Goal: Information Seeking & Learning: Check status

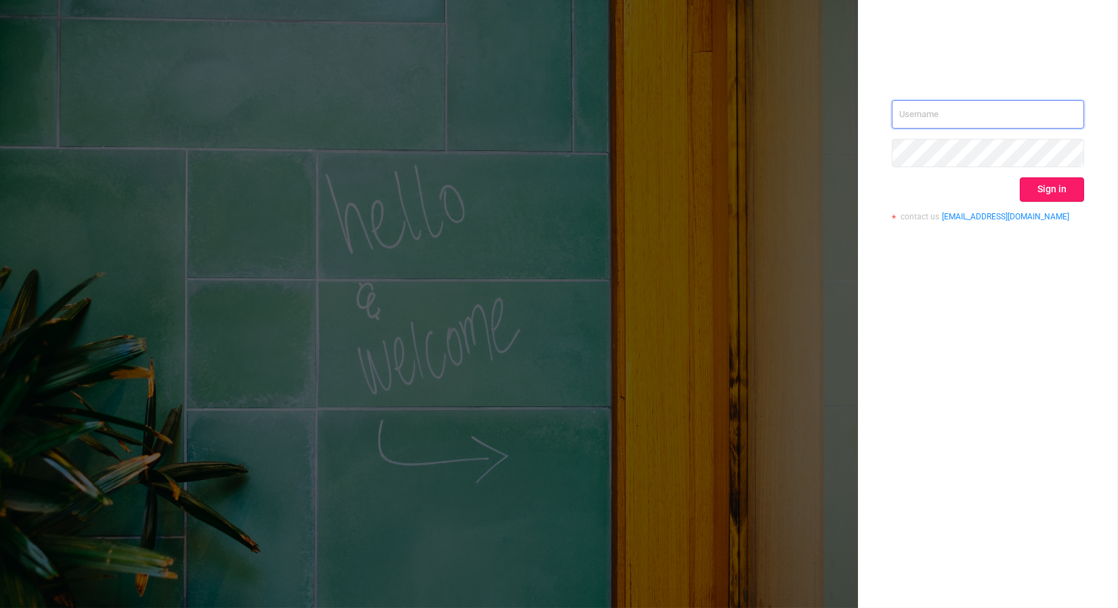
type input "[PERSON_NAME][EMAIL_ADDRESS][DOMAIN_NAME]"
click at [1077, 192] on button "Sign in" at bounding box center [1052, 189] width 64 height 24
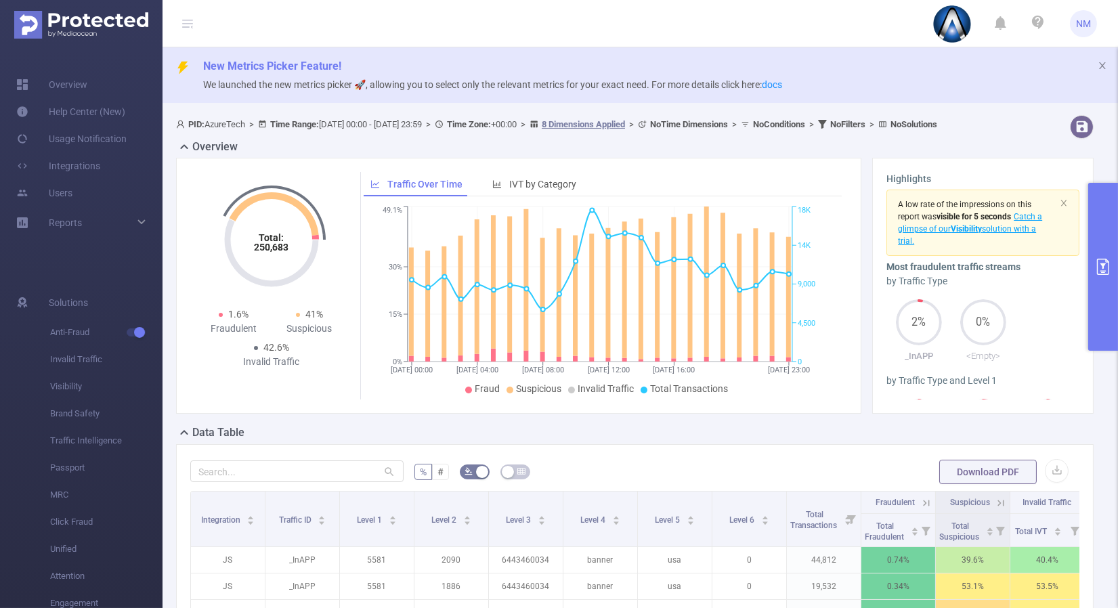
click at [1095, 305] on button "primary" at bounding box center [1103, 267] width 30 height 168
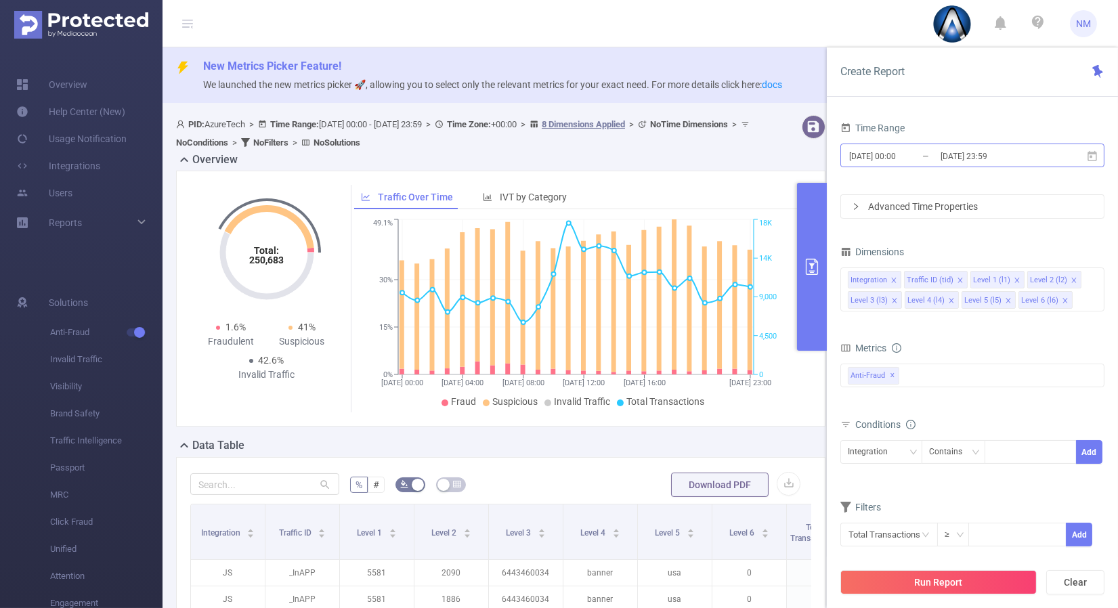
click at [980, 156] on input "[DATE] 23:59" at bounding box center [994, 156] width 110 height 18
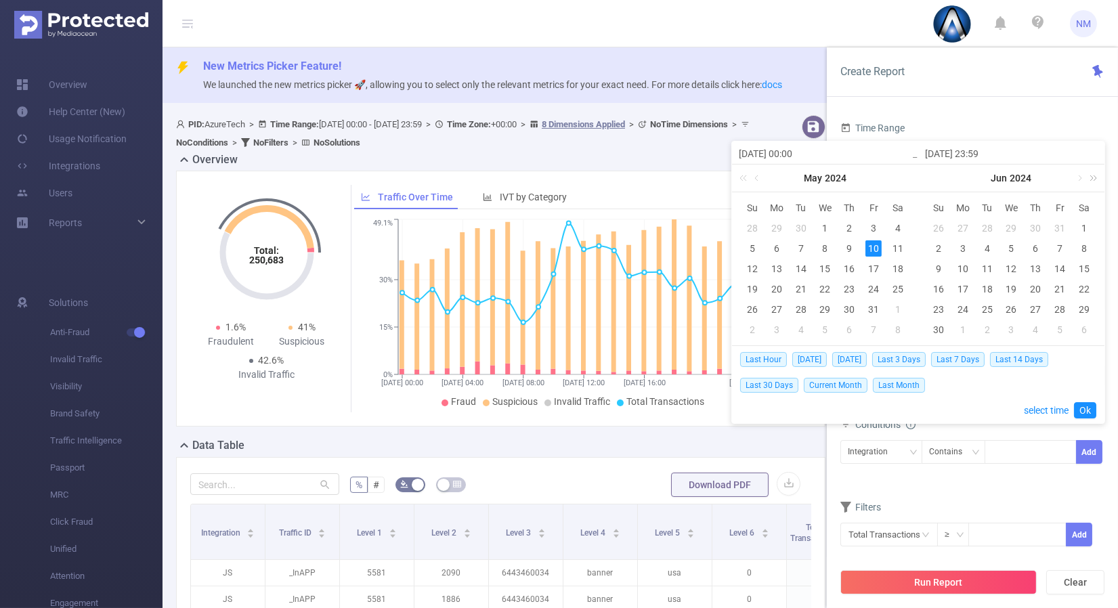
click at [1093, 175] on link at bounding box center [1091, 178] width 18 height 27
click at [1081, 177] on link at bounding box center [1078, 178] width 12 height 27
click at [963, 265] on div "11" at bounding box center [963, 269] width 16 height 16
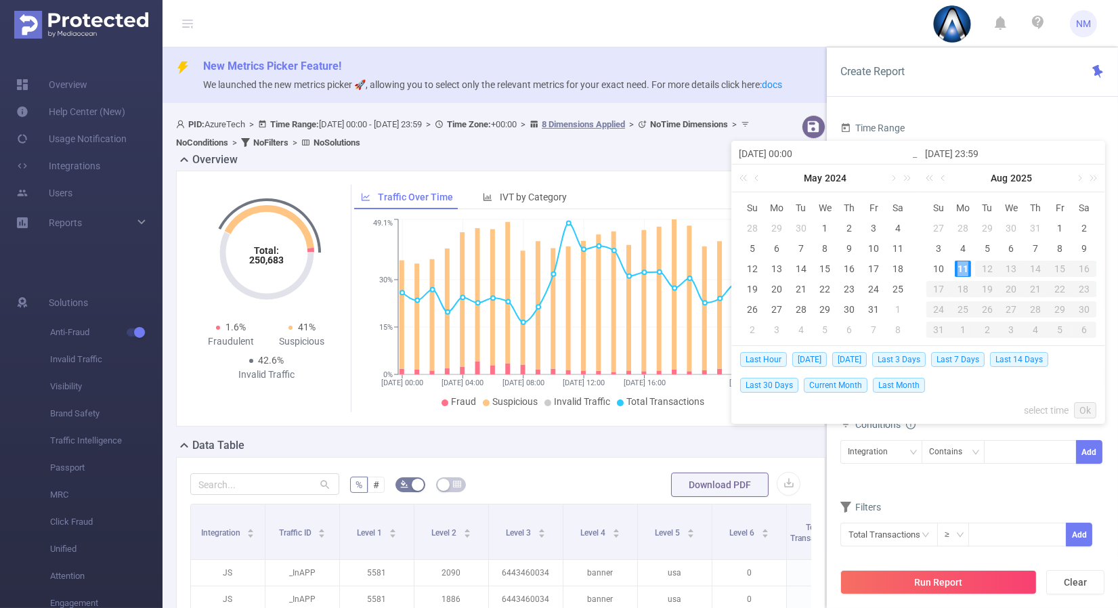
type input "[DATE] 00:00"
type input "[DATE] 23:59"
type input "[DATE] 00:00"
type input "[DATE] 23:59"
click at [1089, 408] on link "Ok" at bounding box center [1085, 410] width 22 height 16
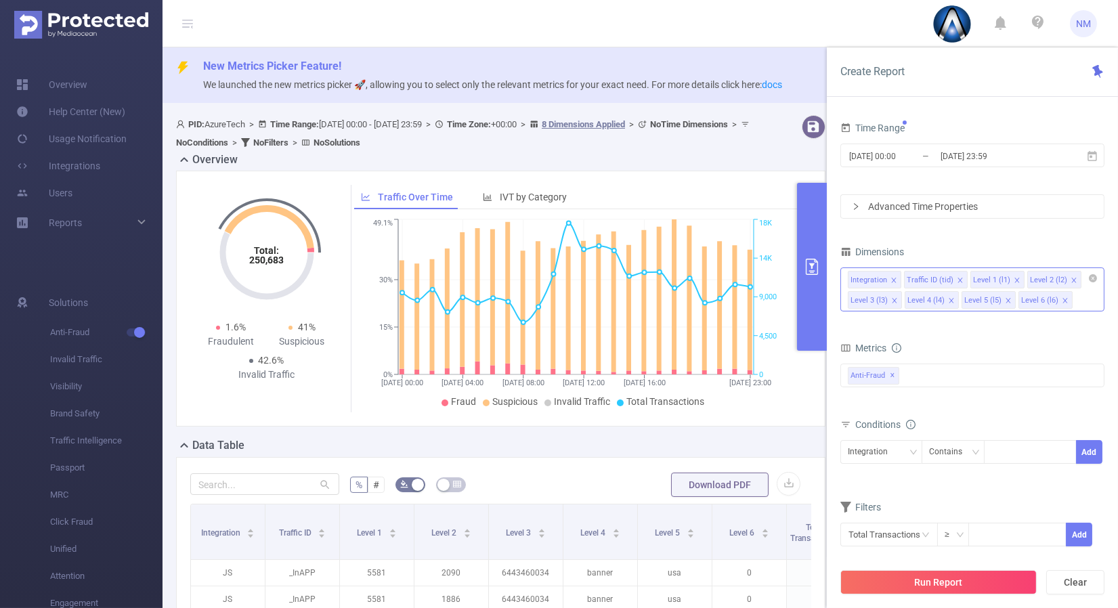
click at [1100, 286] on div "Integration Traffic ID (tid) Level 1 (l1) Level 2 (l2) Level 3 (l3) Level 4 (l4…" at bounding box center [972, 289] width 264 height 44
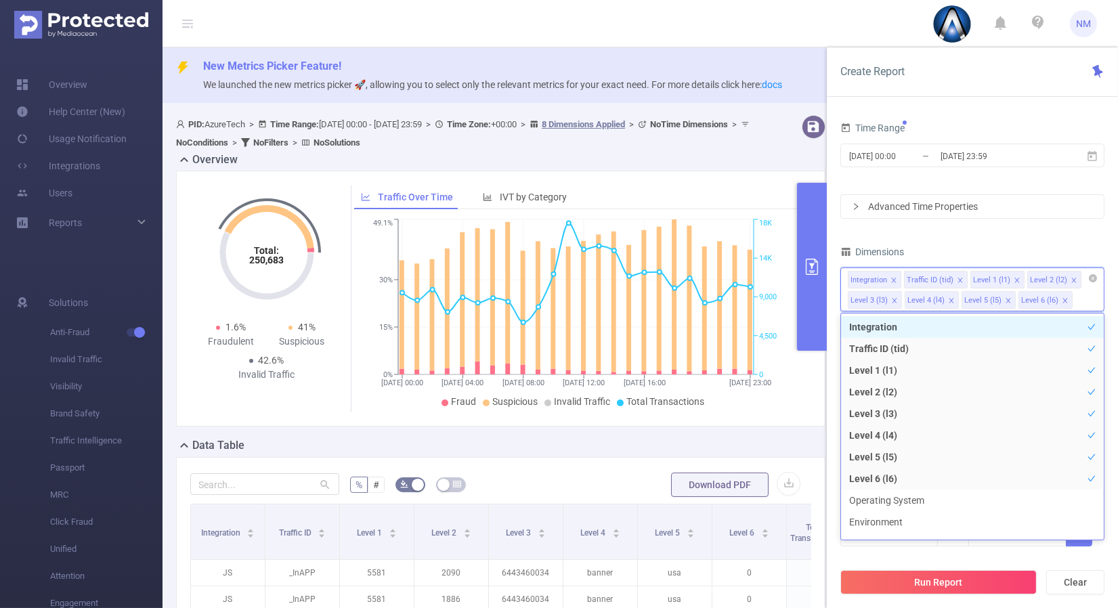
click at [1098, 276] on div "Integration Traffic ID (tid) Level 1 (l1) Level 2 (l2) Level 3 (l3) Level 4 (l4…" at bounding box center [972, 289] width 264 height 44
click at [1093, 274] on icon "icon: close-circle" at bounding box center [1093, 278] width 8 height 8
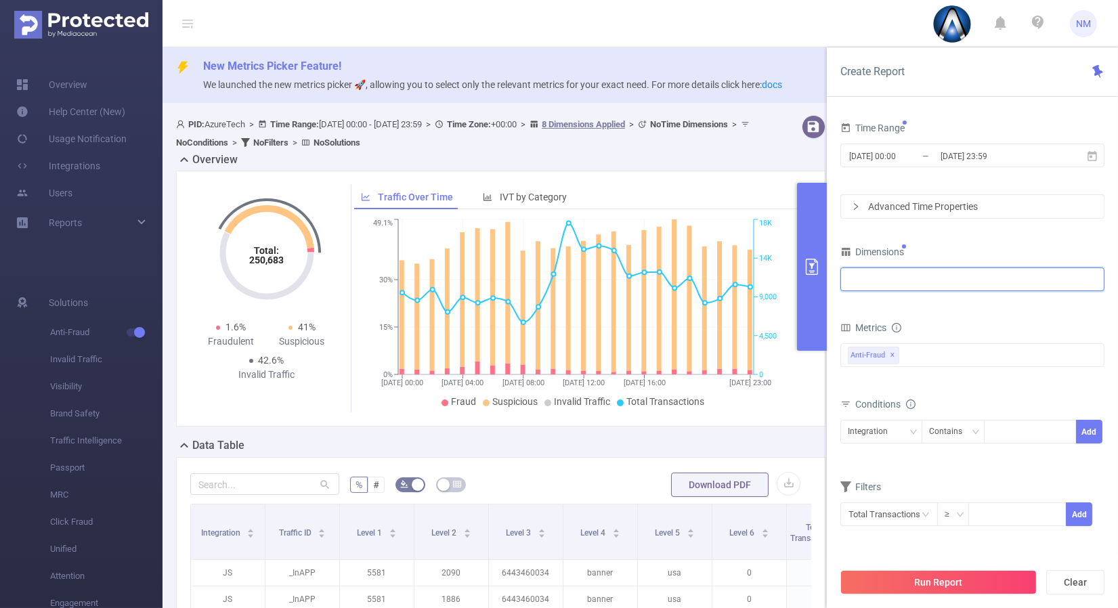
click at [972, 281] on div at bounding box center [972, 279] width 249 height 22
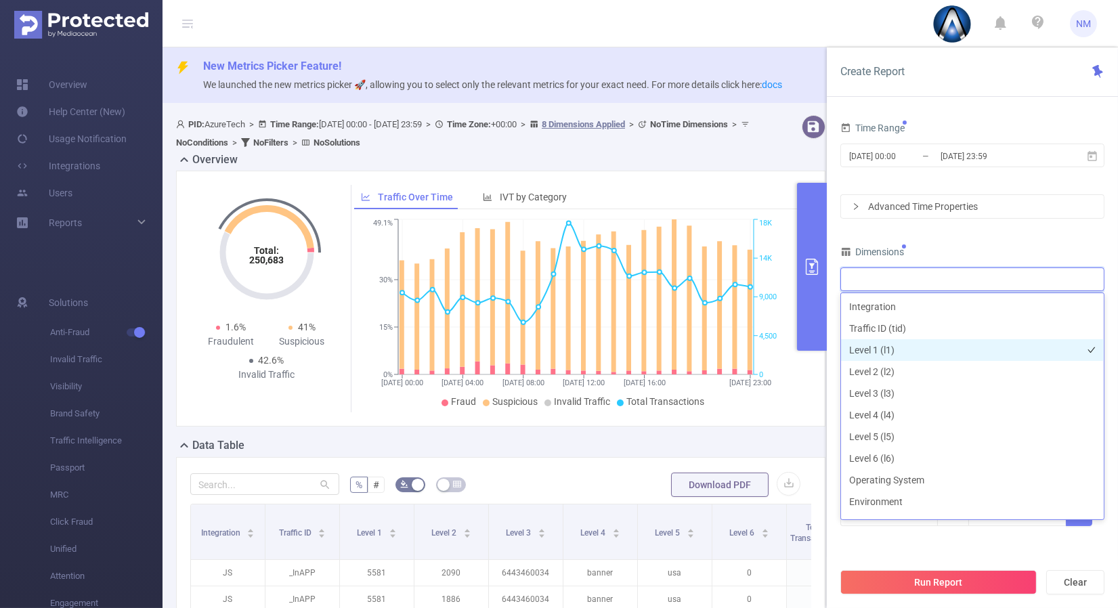
click at [865, 347] on li "Level 1 (l1)" at bounding box center [972, 350] width 263 height 22
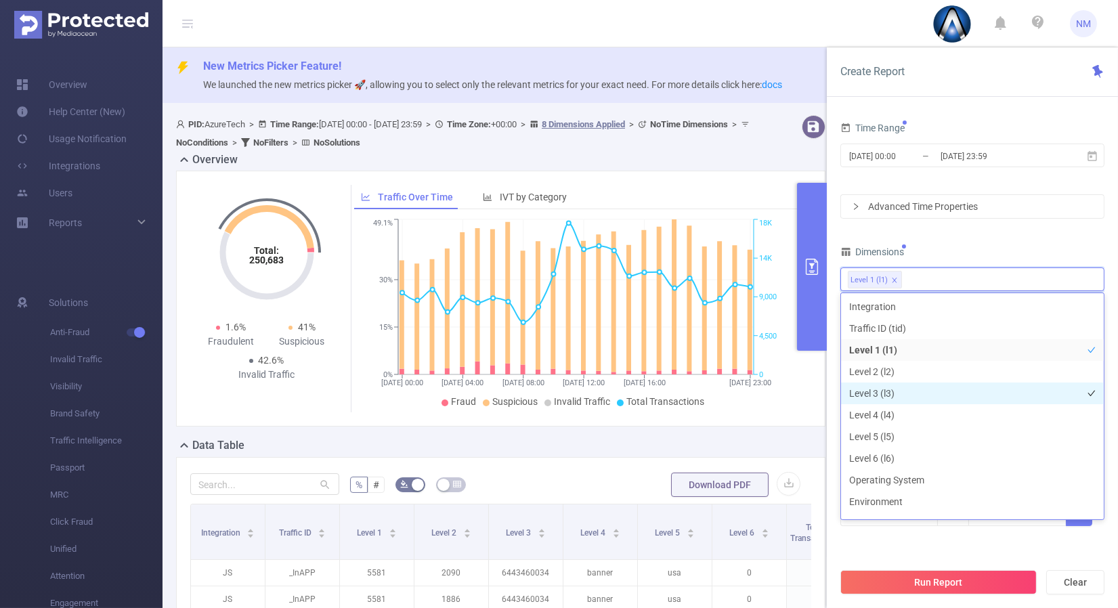
click at [863, 396] on li "Level 3 (l3)" at bounding box center [972, 394] width 263 height 22
click at [1001, 241] on div "Time Range [DATE] 00:00 _ [DATE] 23:59 Advanced Time Properties Dimensions Leve…" at bounding box center [972, 330] width 264 height 425
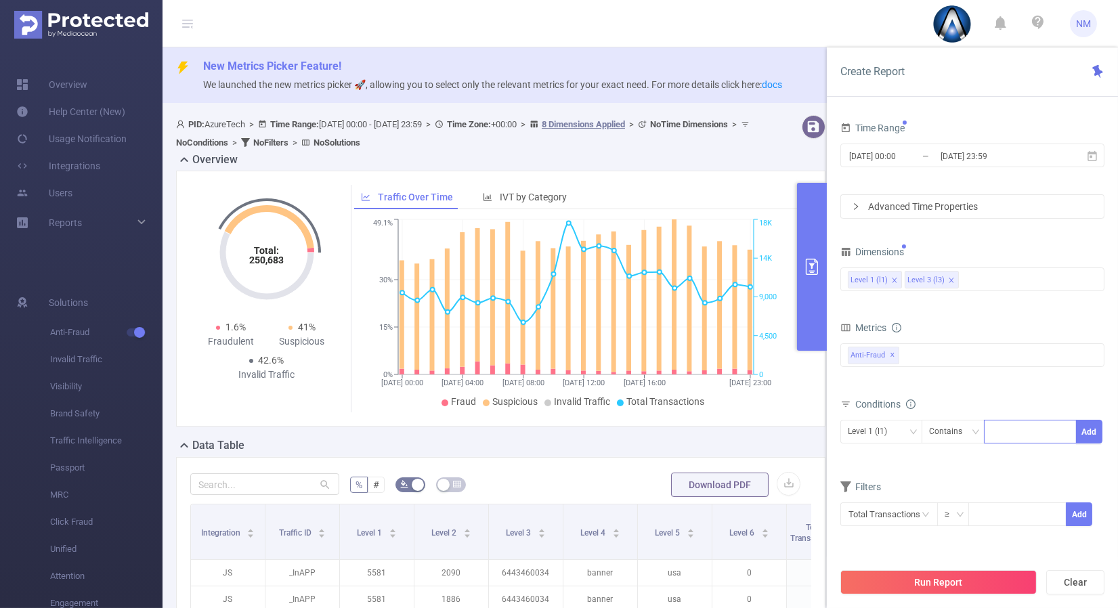
click at [999, 433] on div at bounding box center [1030, 431] width 78 height 22
type input "22036"
click at [1093, 434] on button "Add" at bounding box center [1089, 432] width 26 height 24
click at [880, 434] on div "Level 3 (l3)" at bounding box center [872, 431] width 49 height 22
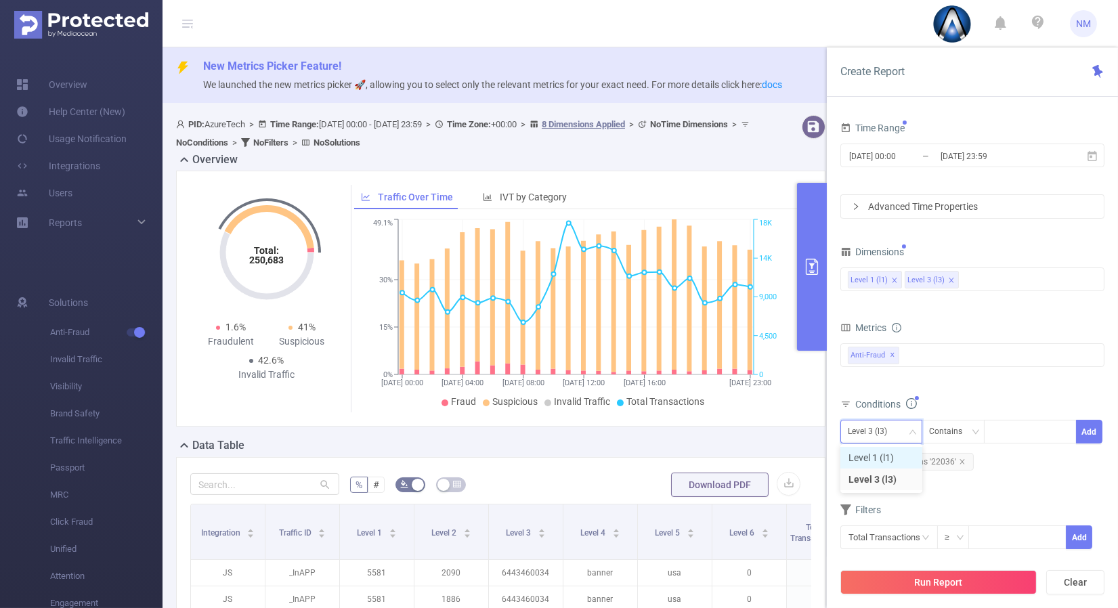
click at [870, 457] on li "Level 1 (l1)" at bounding box center [881, 458] width 82 height 22
click at [1022, 381] on div "Total Fraudulent Bot/Virus Hostile Tools Tunneled Traffic Non Malicious Bots Vi…" at bounding box center [972, 363] width 264 height 40
click at [951, 571] on button "Run Report" at bounding box center [938, 582] width 196 height 24
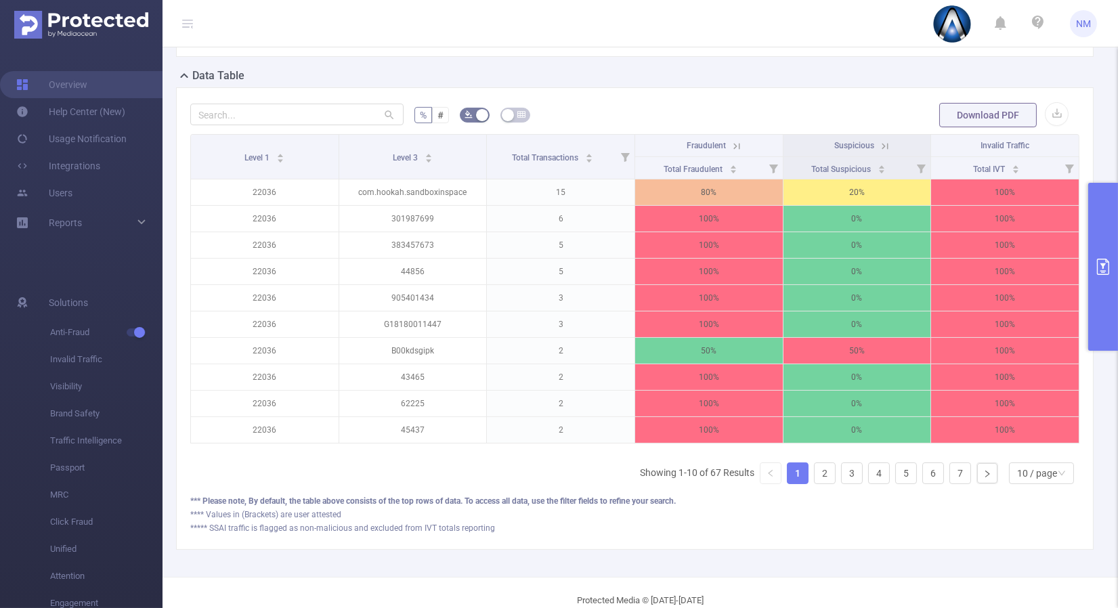
scroll to position [376, 0]
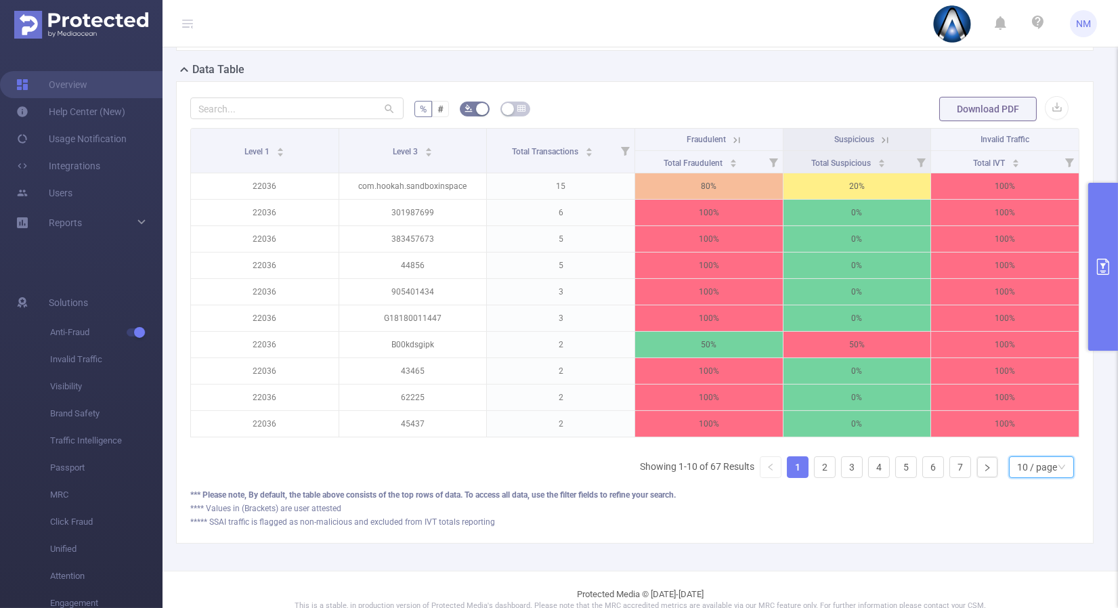
click at [1028, 477] on div "10 / page" at bounding box center [1037, 467] width 40 height 20
click at [1035, 398] on li "30 / page" at bounding box center [1030, 409] width 65 height 22
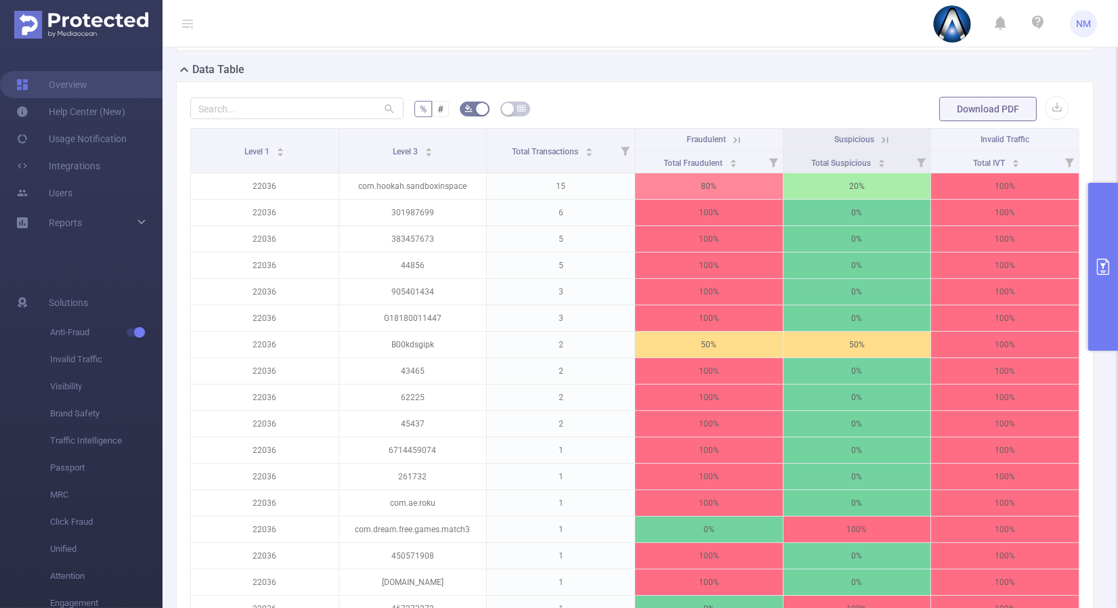
click at [731, 137] on icon at bounding box center [737, 140] width 12 height 12
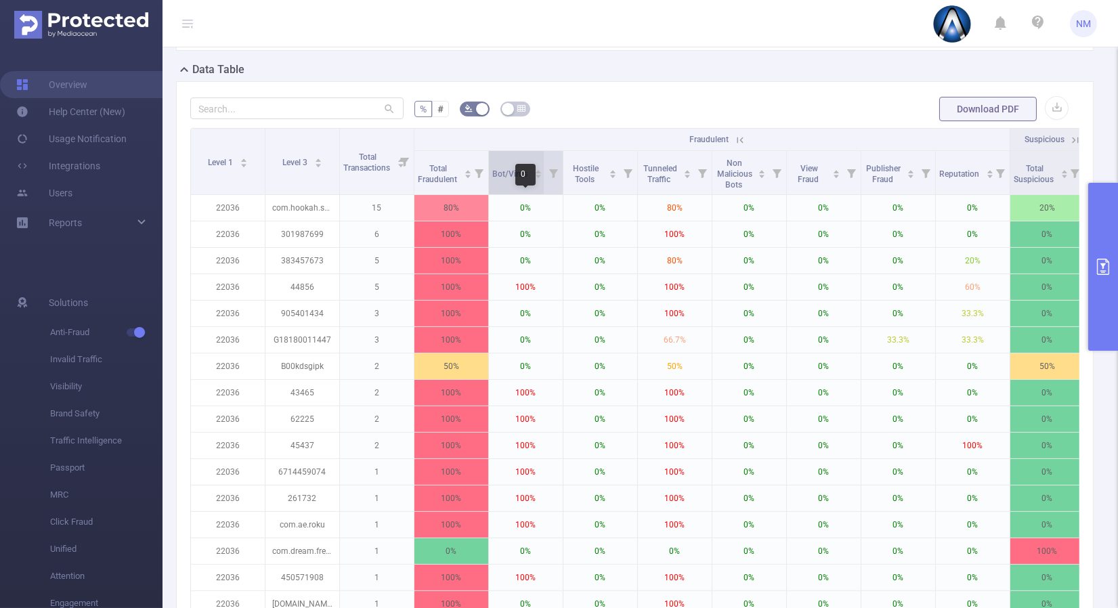
click at [537, 168] on icon "icon: caret-up" at bounding box center [537, 171] width 7 height 7
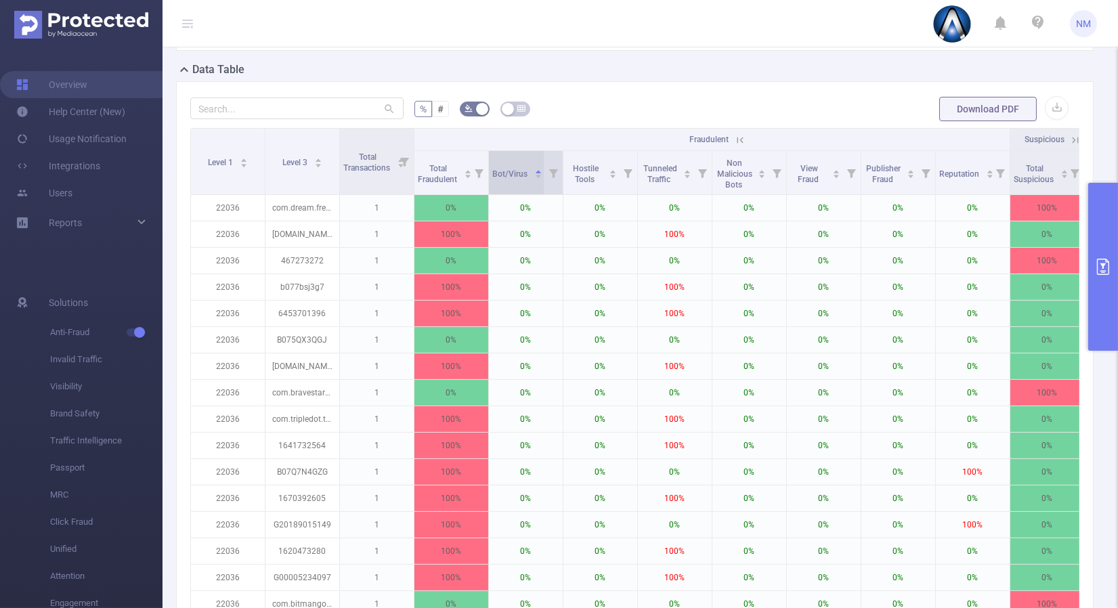
click at [538, 179] on icon "icon: caret-down" at bounding box center [537, 176] width 7 height 7
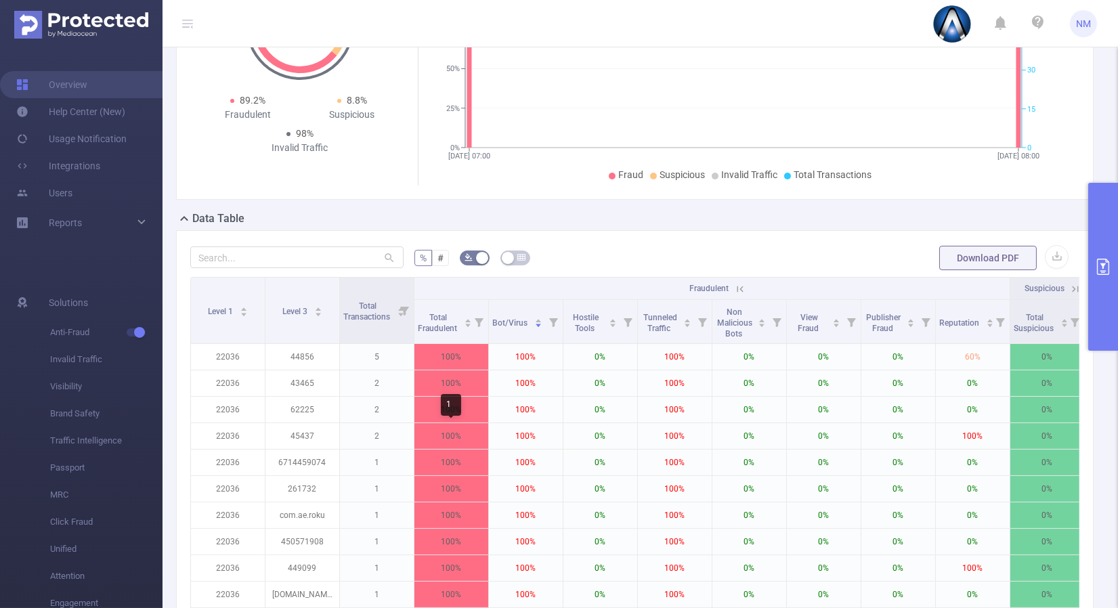
scroll to position [225, 0]
drag, startPoint x: 274, startPoint y: 248, endPoint x: 272, endPoint y: 257, distance: 9.7
click at [274, 251] on input "text" at bounding box center [296, 259] width 213 height 22
paste input "com.hookah.sandboxinspace"
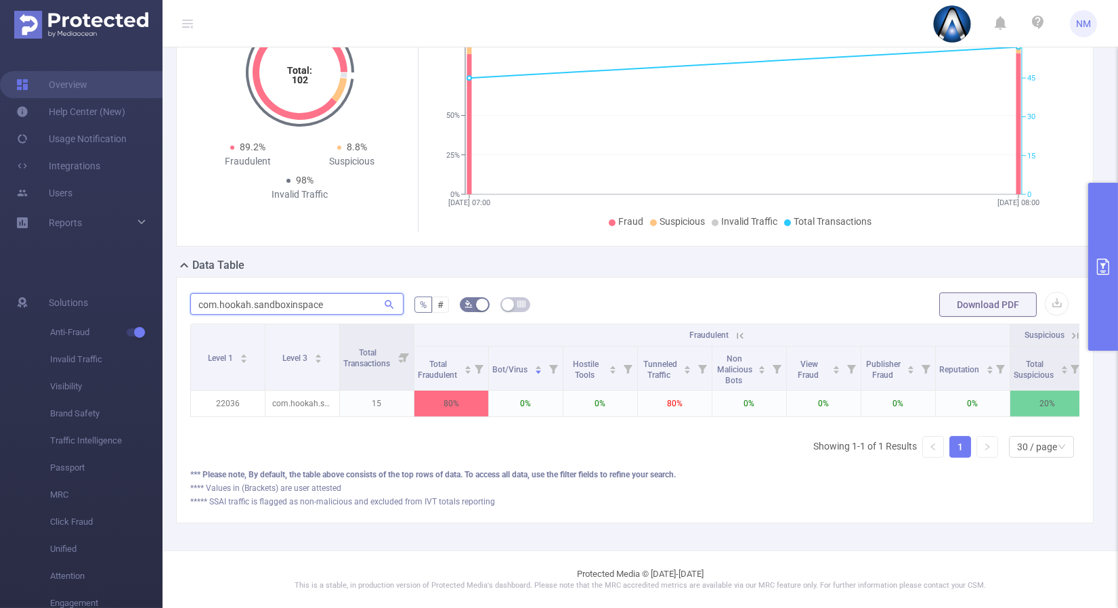
scroll to position [190, 0]
type input "com.hookah.sandboxinspace"
drag, startPoint x: 334, startPoint y: 299, endPoint x: 68, endPoint y: 237, distance: 273.3
click at [68, 237] on section "Overview Help Center (New) Usage Notification Integrations Users Reports Soluti…" at bounding box center [559, 304] width 1118 height 608
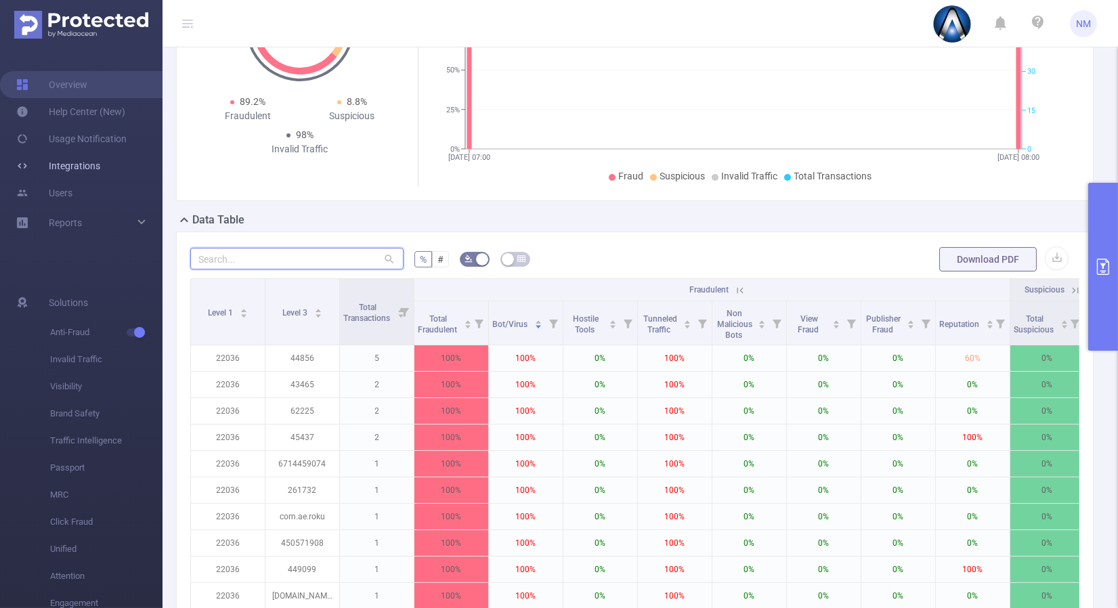
paste input "301987699"
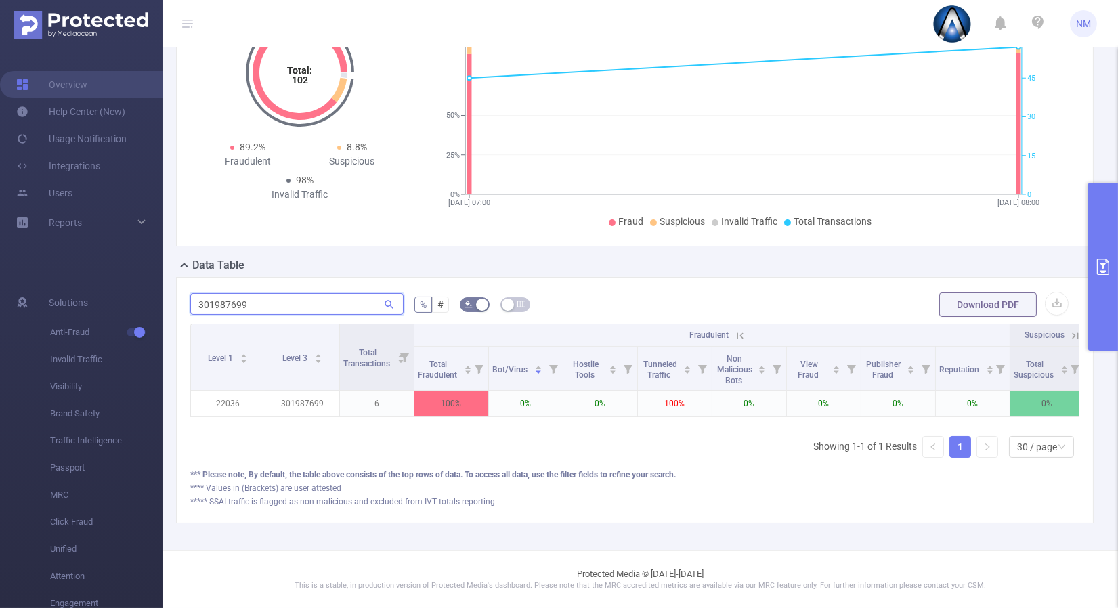
type input "301987699"
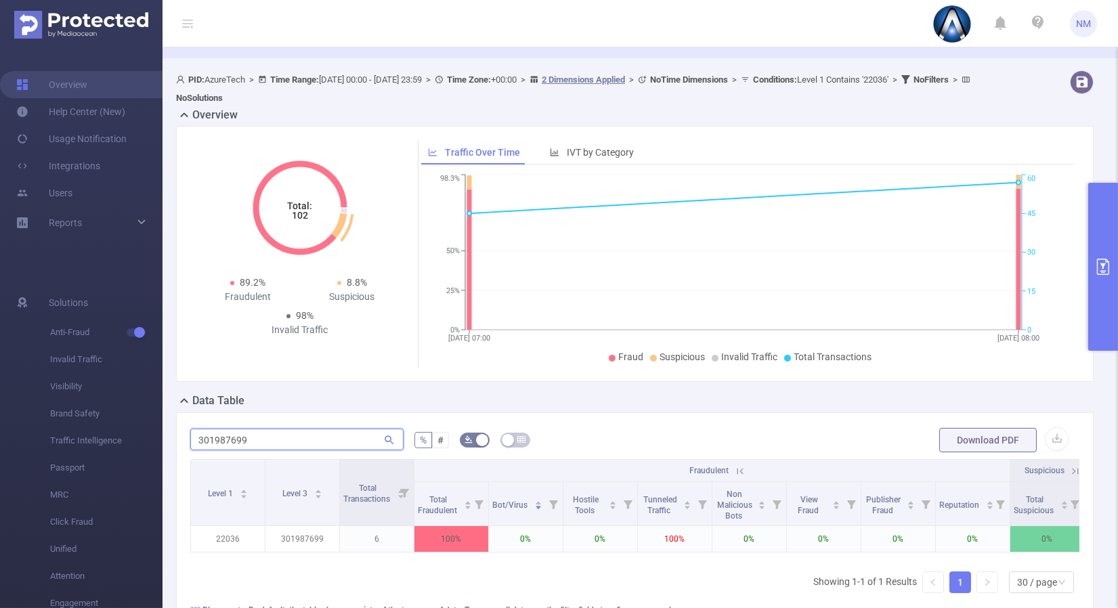
scroll to position [0, 0]
